Goal: Find specific page/section: Find specific page/section

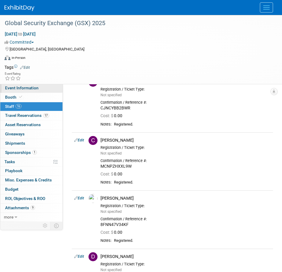
click at [21, 86] on span "Event Information" at bounding box center [21, 87] width 33 height 5
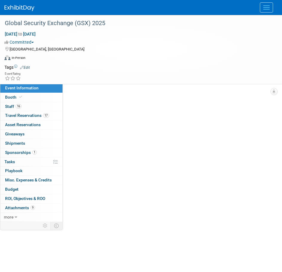
select select "National"
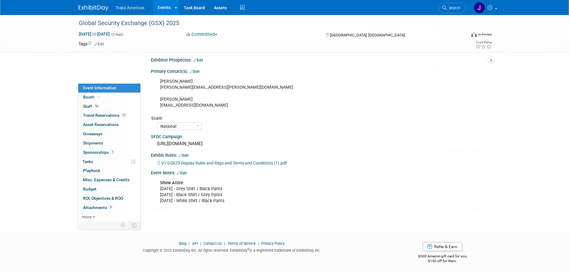
scroll to position [193, 0]
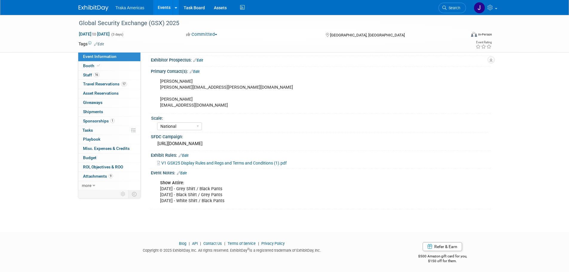
click at [84, 6] on img at bounding box center [94, 8] width 30 height 6
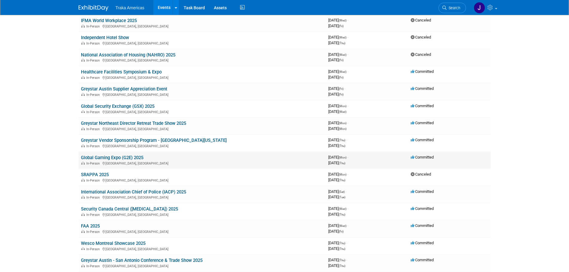
scroll to position [60, 0]
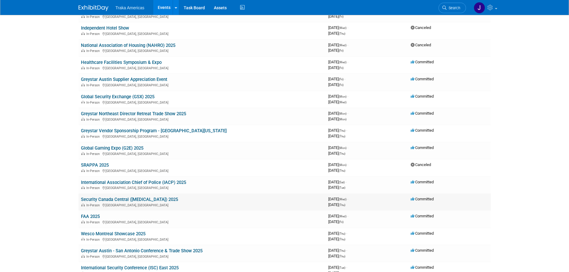
click at [112, 202] on link "Security Canada Central ([MEDICAL_DATA]) 2025" at bounding box center [129, 199] width 97 height 5
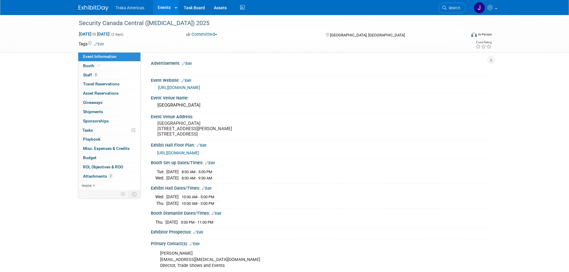
select select "National"
click at [99, 75] on link "3 Staff 3" at bounding box center [109, 75] width 62 height 9
